Goal: Information Seeking & Learning: Learn about a topic

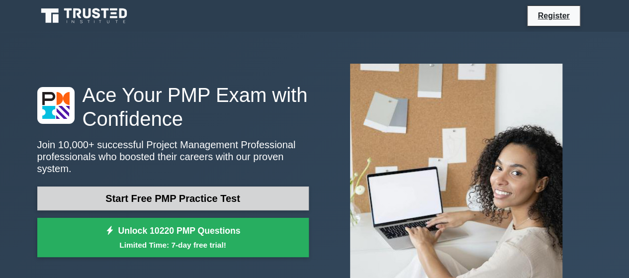
click at [196, 189] on link "Start Free PMP Practice Test" at bounding box center [172, 198] width 271 height 24
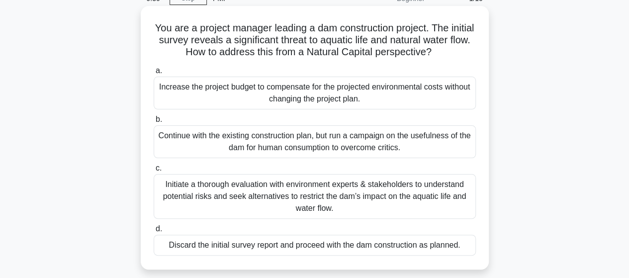
scroll to position [99, 0]
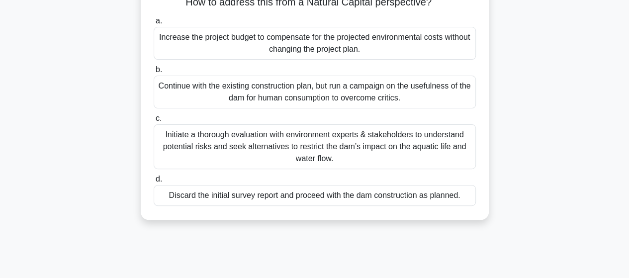
click at [262, 147] on div "Initiate a thorough evaluation with environment experts & stakeholders to under…" at bounding box center [315, 146] width 322 height 45
click at [154, 122] on input "c. Initiate a thorough evaluation with environment experts & stakeholders to un…" at bounding box center [154, 118] width 0 height 6
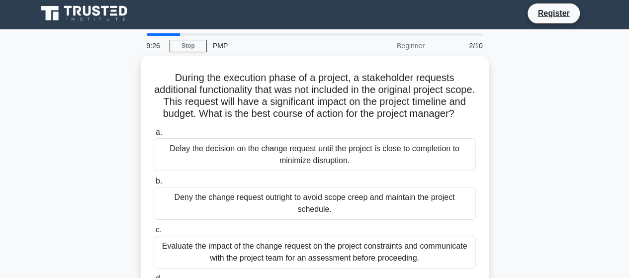
scroll to position [0, 0]
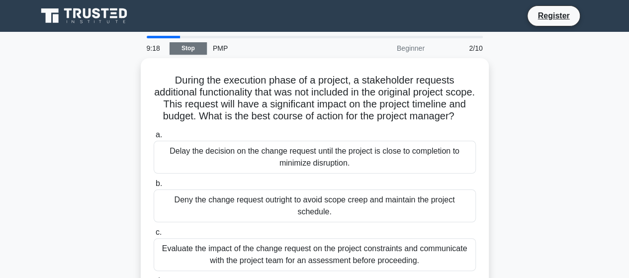
click at [198, 45] on link "Stop" at bounding box center [187, 48] width 37 height 12
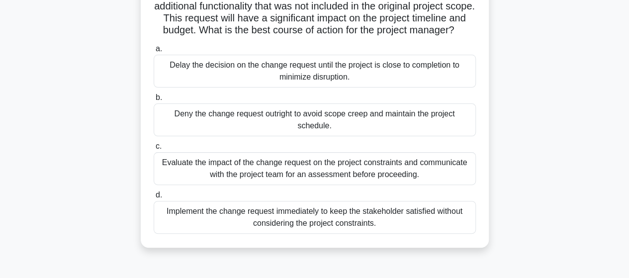
scroll to position [99, 0]
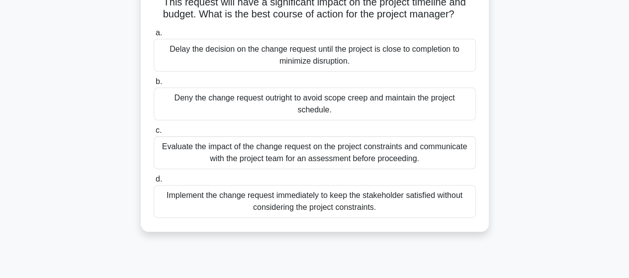
click at [325, 167] on div "Evaluate the impact of the change request on the project constraints and commun…" at bounding box center [315, 152] width 322 height 33
click at [154, 134] on input "c. Evaluate the impact of the change request on the project constraints and com…" at bounding box center [154, 130] width 0 height 6
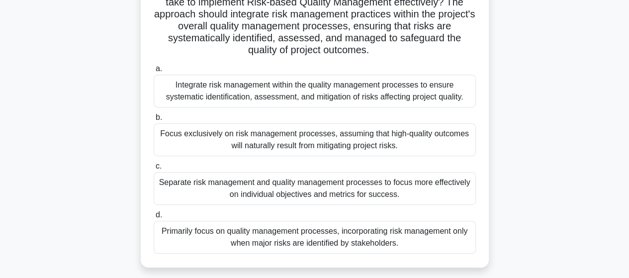
scroll to position [199, 0]
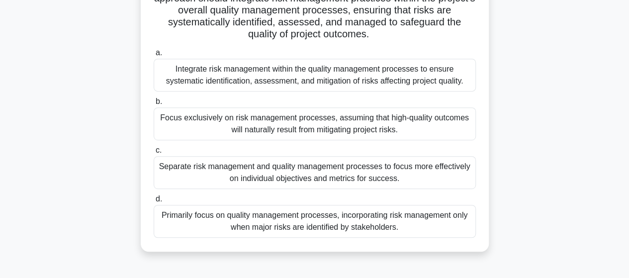
click at [245, 175] on div "Separate risk management and quality management processes to focus more effecti…" at bounding box center [315, 172] width 322 height 33
click at [154, 154] on input "c. Separate risk management and quality management processes to focus more effe…" at bounding box center [154, 150] width 0 height 6
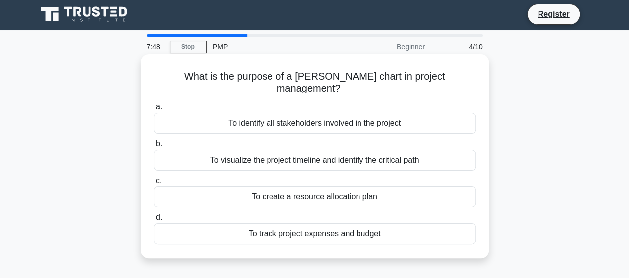
scroll to position [0, 0]
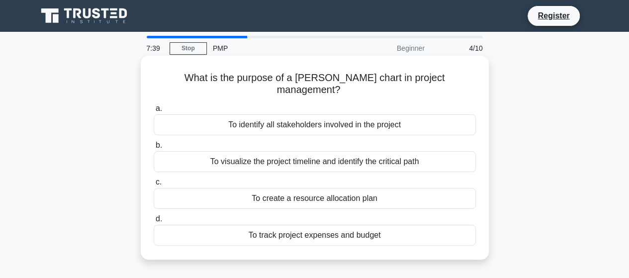
click at [304, 152] on div "To visualize the project timeline and identify the critical path" at bounding box center [315, 161] width 322 height 21
click at [154, 149] on input "b. To visualize the project timeline and identify the critical path" at bounding box center [154, 145] width 0 height 6
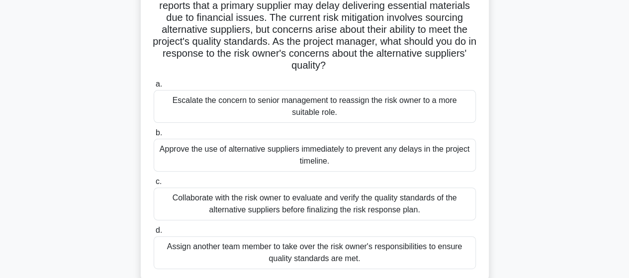
scroll to position [99, 0]
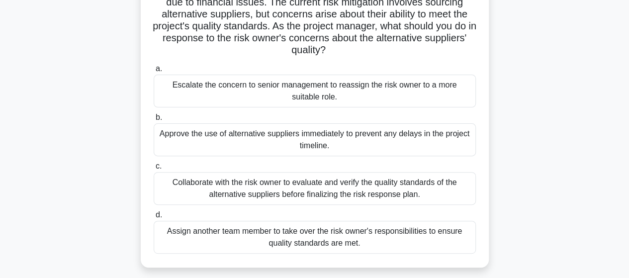
click at [327, 191] on div "Collaborate with the risk owner to evaluate and verify the quality standards of…" at bounding box center [315, 188] width 322 height 33
click at [154, 169] on input "c. Collaborate with the risk owner to evaluate and verify the quality standards…" at bounding box center [154, 166] width 0 height 6
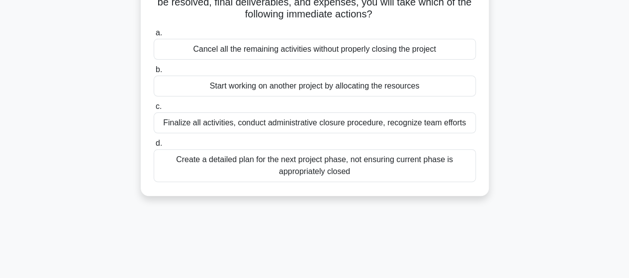
click at [299, 127] on div "Finalize all activities, conduct administrative closure procedure, recognize te…" at bounding box center [315, 122] width 322 height 21
click at [154, 110] on input "c. Finalize all activities, conduct administrative closure procedure, recognize…" at bounding box center [154, 106] width 0 height 6
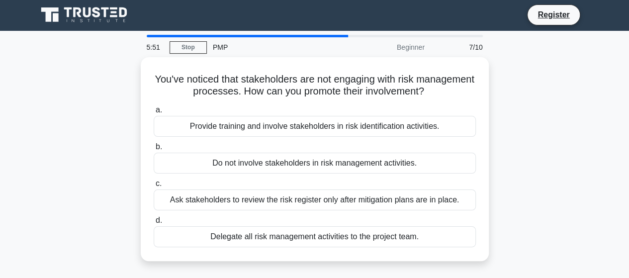
scroll to position [0, 0]
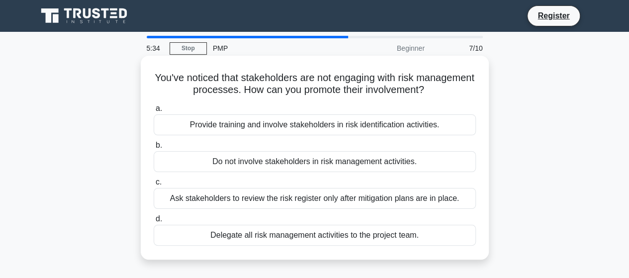
click at [302, 130] on div "Provide training and involve stakeholders in risk identification activities." at bounding box center [315, 124] width 322 height 21
click at [154, 112] on input "a. Provide training and involve stakeholders in risk identification activities." at bounding box center [154, 108] width 0 height 6
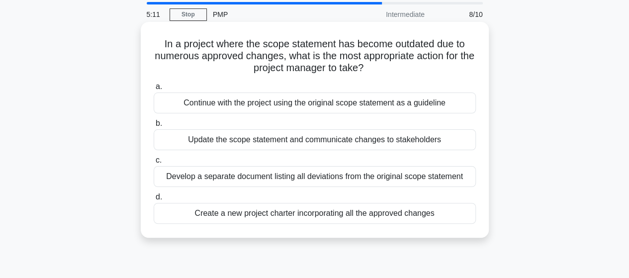
scroll to position [50, 0]
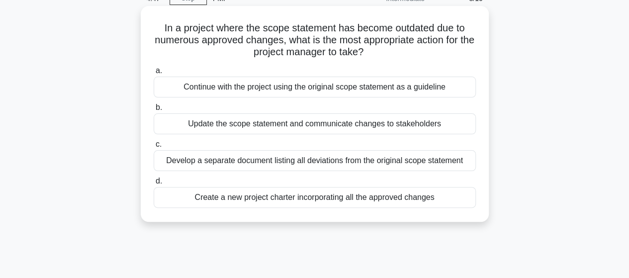
click at [424, 125] on div "Update the scope statement and communicate changes to stakeholders" at bounding box center [315, 123] width 322 height 21
click at [154, 111] on input "b. Update the scope statement and communicate changes to stakeholders" at bounding box center [154, 107] width 0 height 6
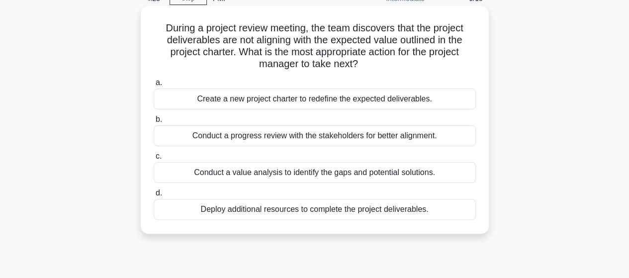
click at [244, 175] on div "Conduct a value analysis to identify the gaps and potential solutions." at bounding box center [315, 172] width 322 height 21
click at [154, 160] on input "c. Conduct a value analysis to identify the gaps and potential solutions." at bounding box center [154, 156] width 0 height 6
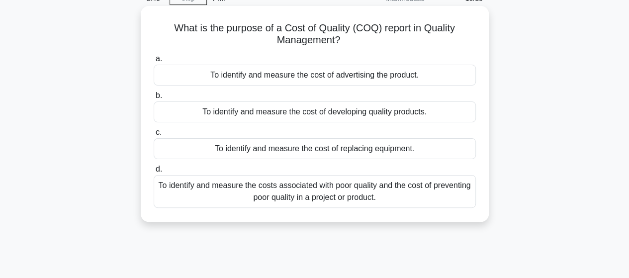
click at [299, 195] on div "To identify and measure the costs associated with poor quality and the cost of …" at bounding box center [315, 191] width 322 height 33
click at [154, 172] on input "d. To identify and measure the costs associated with poor quality and the cost …" at bounding box center [154, 169] width 0 height 6
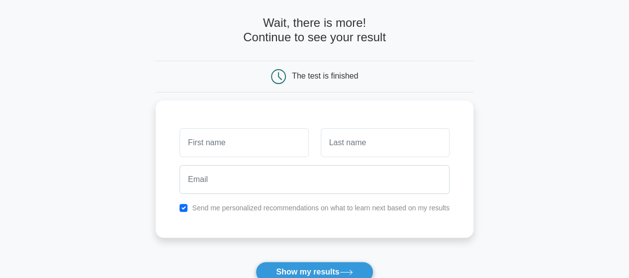
scroll to position [99, 0]
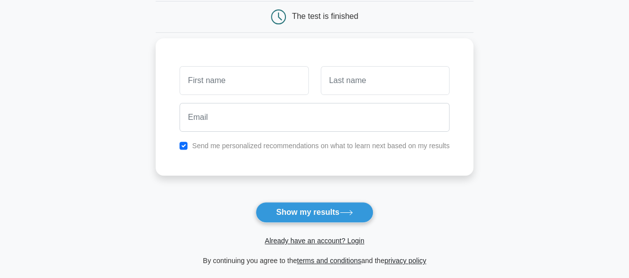
click at [266, 146] on label "Send me personalized recommendations on what to learn next based on my results" at bounding box center [320, 146] width 257 height 8
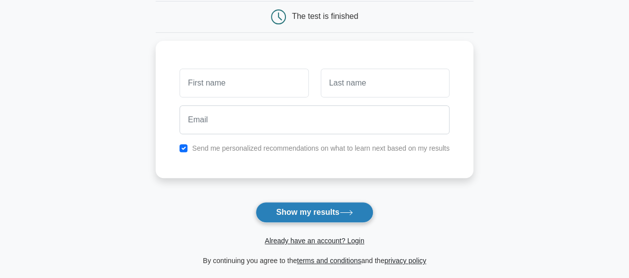
click at [330, 205] on button "Show my results" at bounding box center [313, 212] width 117 height 21
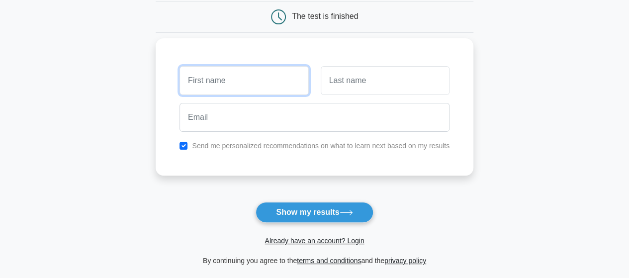
click at [237, 80] on input "text" at bounding box center [243, 80] width 129 height 29
type input "avni"
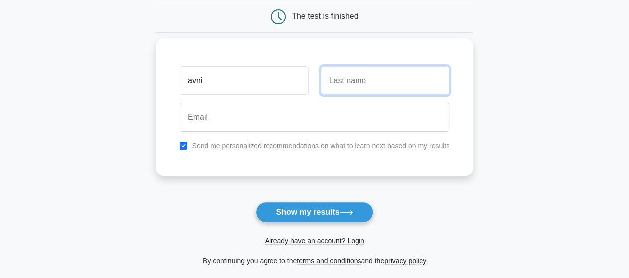
click at [368, 81] on input "text" at bounding box center [385, 80] width 129 height 29
type input "m"
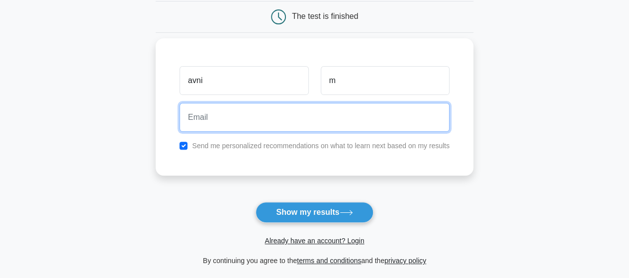
click at [244, 125] on input "email" at bounding box center [314, 117] width 270 height 29
type input "a.k_parikh@yahoo.com"
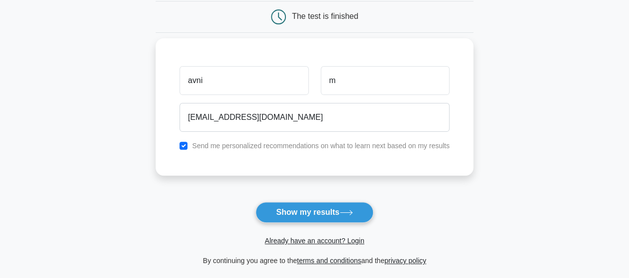
click at [241, 148] on label "Send me personalized recommendations on what to learn next based on my results" at bounding box center [320, 146] width 257 height 8
click at [186, 146] on input "checkbox" at bounding box center [183, 146] width 8 height 8
checkbox input "false"
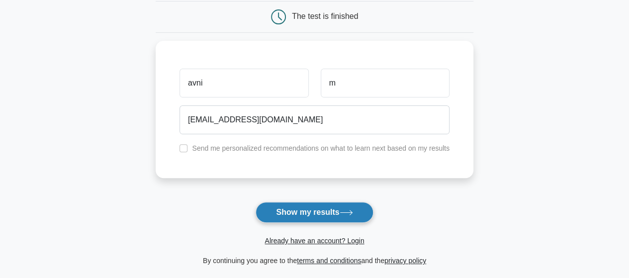
click at [319, 214] on button "Show my results" at bounding box center [313, 212] width 117 height 21
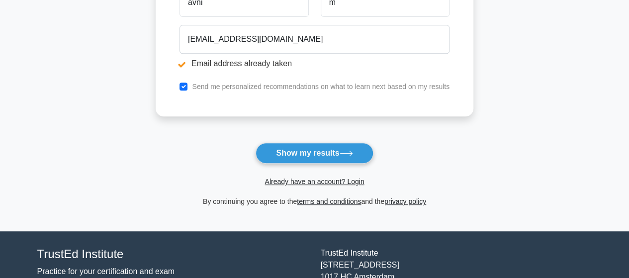
scroll to position [199, 0]
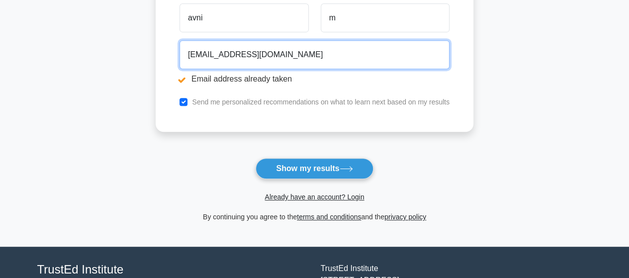
click at [264, 53] on input "a.k_parikh@yahoo.com" at bounding box center [314, 54] width 270 height 29
type input "ak.avni@gmail.com"
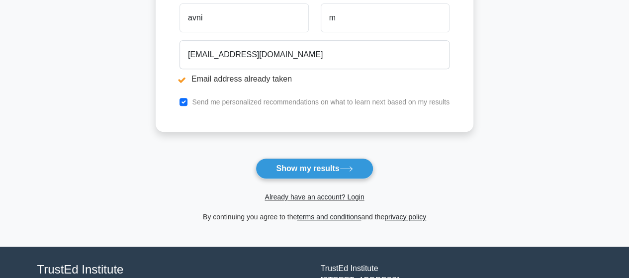
click at [205, 98] on label "Send me personalized recommendations on what to learn next based on my results" at bounding box center [320, 102] width 257 height 8
click at [210, 104] on label "Send me personalized recommendations on what to learn next based on my results" at bounding box center [320, 102] width 257 height 8
click at [190, 102] on div "Send me personalized recommendations on what to learn next based on my results" at bounding box center [314, 102] width 282 height 12
click at [182, 98] on input "checkbox" at bounding box center [183, 102] width 8 height 8
checkbox input "false"
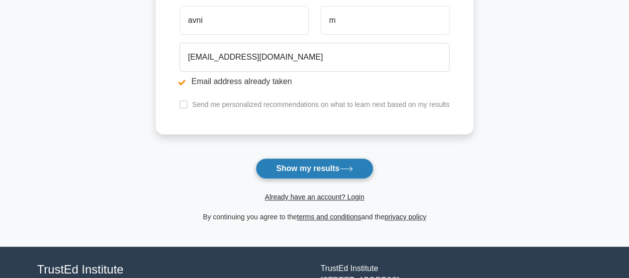
click at [304, 168] on button "Show my results" at bounding box center [313, 168] width 117 height 21
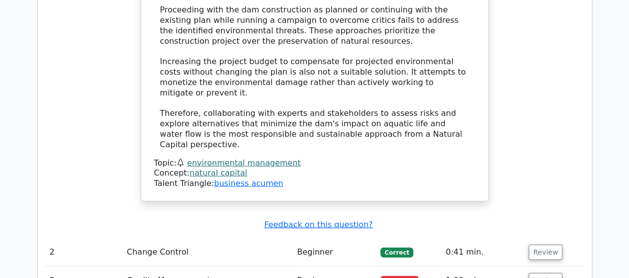
scroll to position [1292, 0]
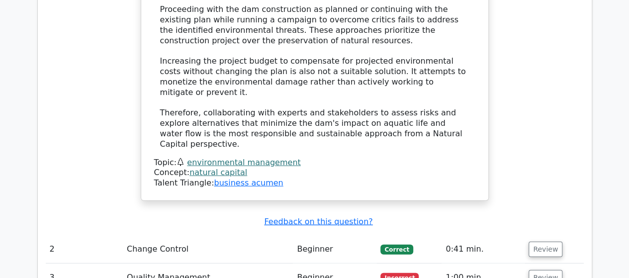
click at [163, 263] on td "Quality Management" at bounding box center [208, 277] width 170 height 28
click at [544, 270] on button "Review" at bounding box center [545, 277] width 34 height 15
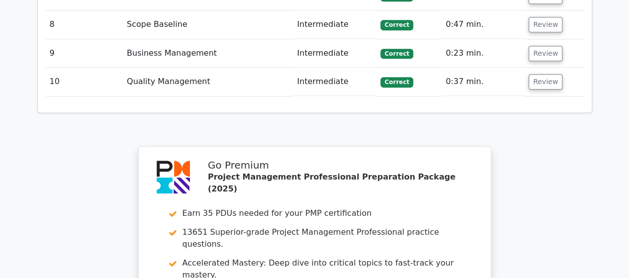
scroll to position [2550, 0]
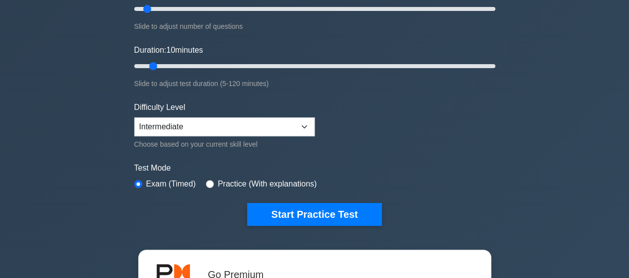
scroll to position [199, 0]
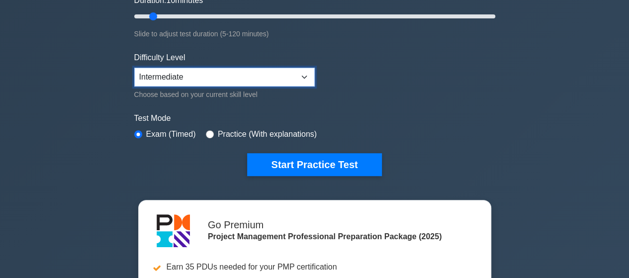
click at [242, 80] on select "Beginner Intermediate Expert" at bounding box center [224, 77] width 180 height 19
select select "expert"
click at [134, 68] on select "Beginner Intermediate Expert" at bounding box center [224, 77] width 180 height 19
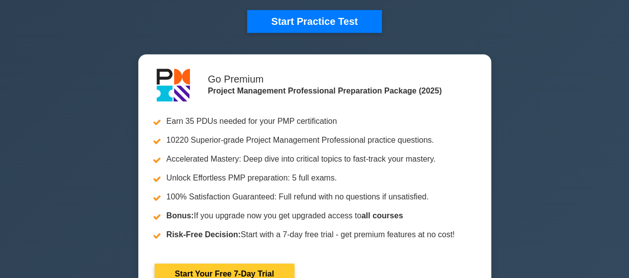
scroll to position [348, 0]
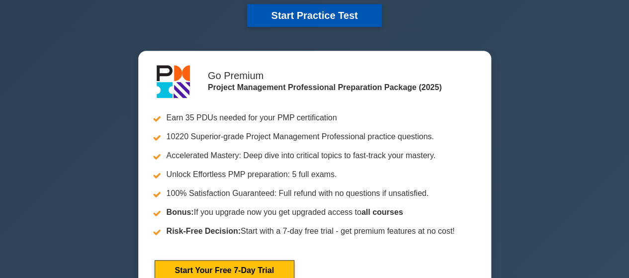
click at [272, 13] on button "Start Practice Test" at bounding box center [314, 15] width 134 height 23
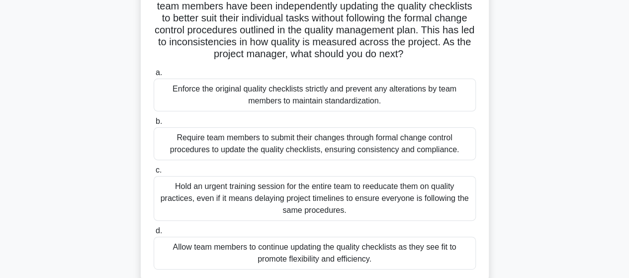
scroll to position [99, 0]
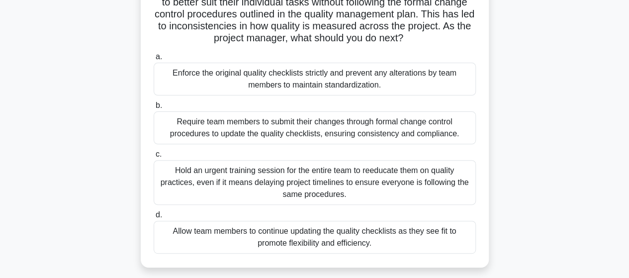
click at [242, 126] on div "Require team members to submit their changes through formal change control proc…" at bounding box center [315, 127] width 322 height 33
click at [154, 109] on input "b. Require team members to submit their changes through formal change control p…" at bounding box center [154, 105] width 0 height 6
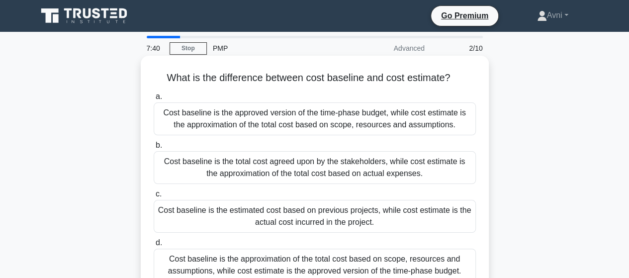
scroll to position [50, 0]
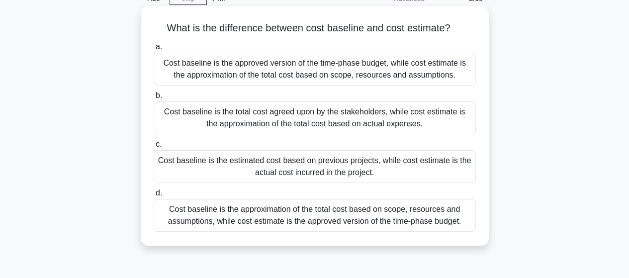
click at [232, 72] on div "Cost baseline is the approved version of the time-phase budget, while cost esti…" at bounding box center [315, 69] width 322 height 33
click at [154, 50] on input "a. Cost baseline is the approved version of the time-phase budget, while cost e…" at bounding box center [154, 47] width 0 height 6
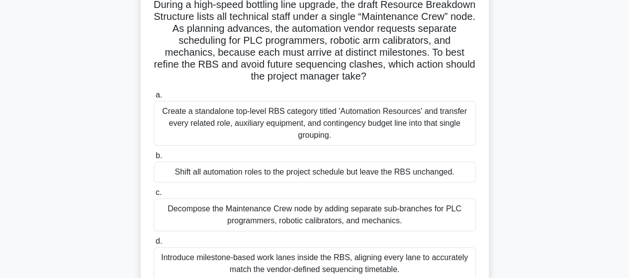
scroll to position [99, 0]
